Goal: Information Seeking & Learning: Check status

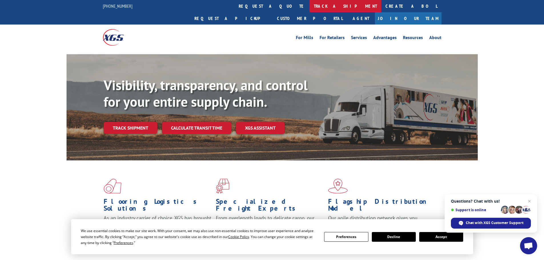
click at [310, 6] on link "track a shipment" at bounding box center [346, 6] width 72 height 12
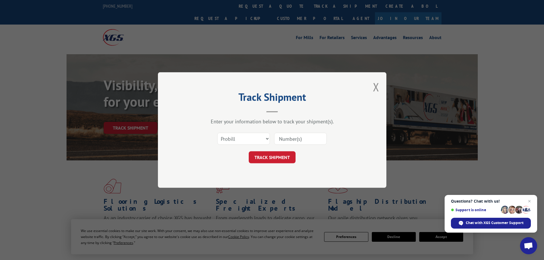
click at [282, 137] on input at bounding box center [300, 139] width 53 height 12
paste input "5549154"
type input "5549154"
click at [282, 156] on button "TRACK SHIPMENT" at bounding box center [272, 157] width 47 height 12
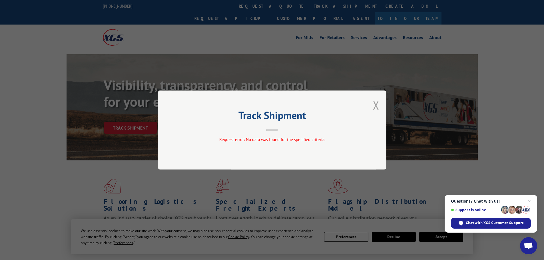
click at [377, 104] on button "Close modal" at bounding box center [376, 105] width 6 height 15
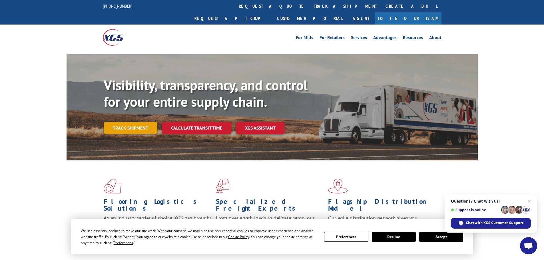
click at [145, 122] on link "Track shipment" at bounding box center [131, 128] width 54 height 12
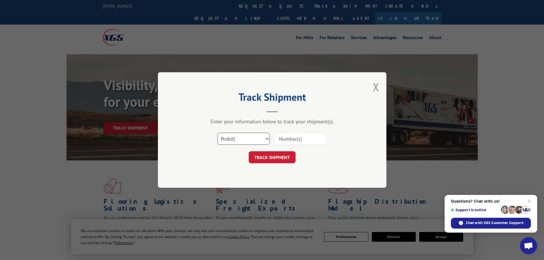
click at [268, 141] on select "Select category... Probill BOL PO" at bounding box center [243, 139] width 53 height 12
select select "bol"
click at [217, 133] on select "Select category... Probill BOL PO" at bounding box center [243, 139] width 53 height 12
click at [285, 141] on input at bounding box center [300, 139] width 53 height 12
paste input "5549154"
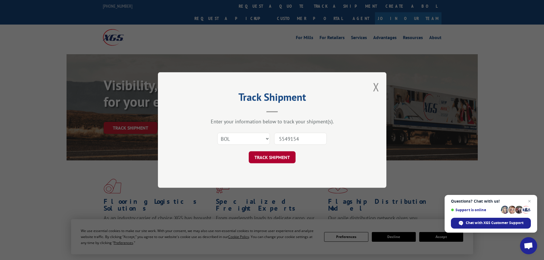
type input "5549154"
click at [274, 154] on button "TRACK SHIPMENT" at bounding box center [272, 157] width 47 height 12
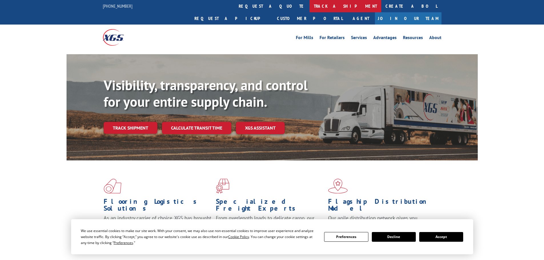
click at [310, 4] on link "track a shipment" at bounding box center [346, 6] width 72 height 12
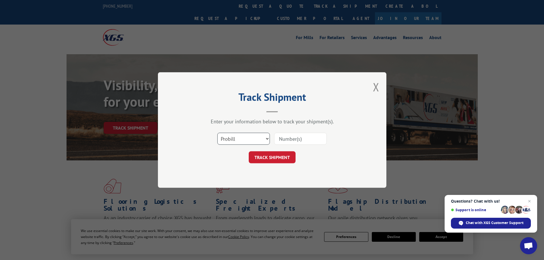
click at [264, 141] on select "Select category... Probill BOL PO" at bounding box center [243, 139] width 53 height 12
select select "bol"
click at [217, 133] on select "Select category... Probill BOL PO" at bounding box center [243, 139] width 53 height 12
click at [288, 143] on input at bounding box center [300, 139] width 53 height 12
paste input "5549154"
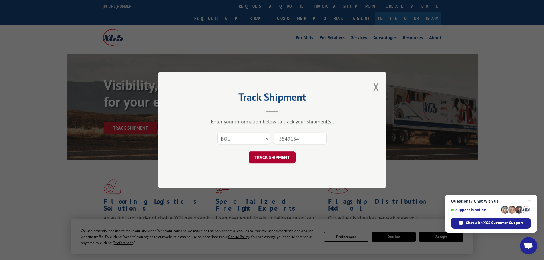
type input "5549154"
click at [266, 155] on button "TRACK SHIPMENT" at bounding box center [272, 157] width 47 height 12
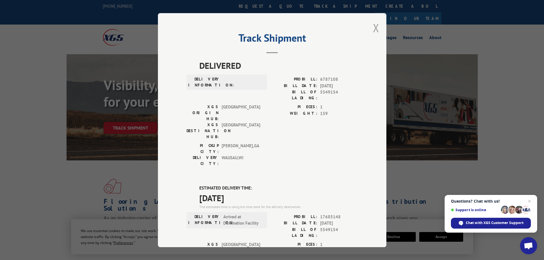
click at [376, 27] on button "Close modal" at bounding box center [376, 27] width 6 height 15
